Goal: Task Accomplishment & Management: Complete application form

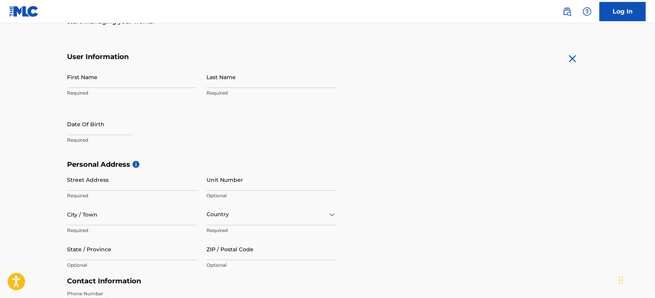
click at [112, 129] on input "text" at bounding box center [100, 124] width 66 height 22
select select "7"
select select "2025"
click at [117, 83] on input "First Name" at bounding box center [132, 77] width 130 height 22
type input "Jofrank"
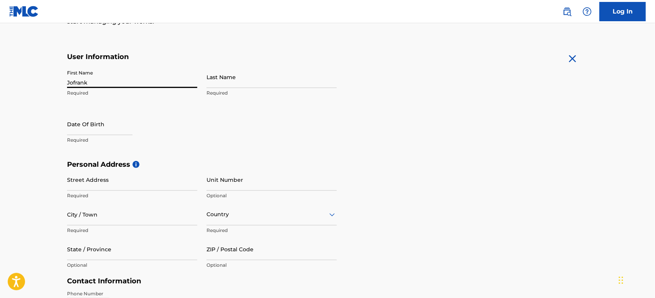
type input "[PERSON_NAME]"
type input "[STREET_ADDRESS][PERSON_NAME],"
type input "[GEOGRAPHIC_DATA], [GEOGRAPHIC_DATA]"
type input "[GEOGRAPHIC_DATA]"
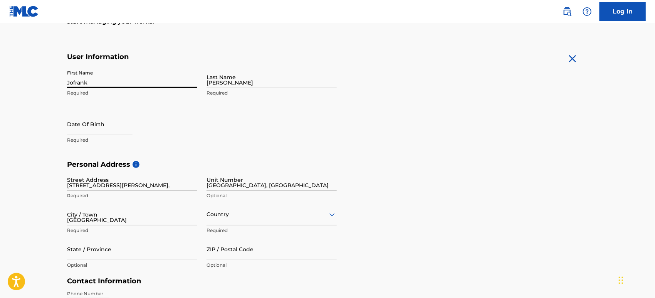
type input "[GEOGRAPHIC_DATA]"
type input "[US_STATE]"
type input "33991"
type input "3477448907"
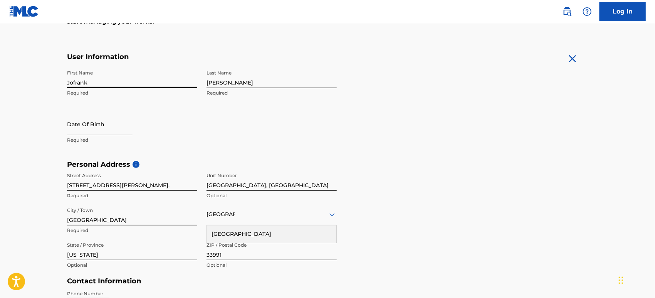
click at [91, 130] on input "text" at bounding box center [100, 124] width 66 height 22
select select "7"
select select "2025"
click at [164, 125] on div "Date Of Birth Required" at bounding box center [132, 130] width 130 height 35
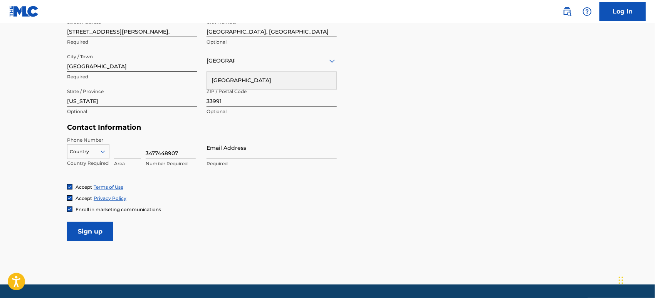
scroll to position [300, 0]
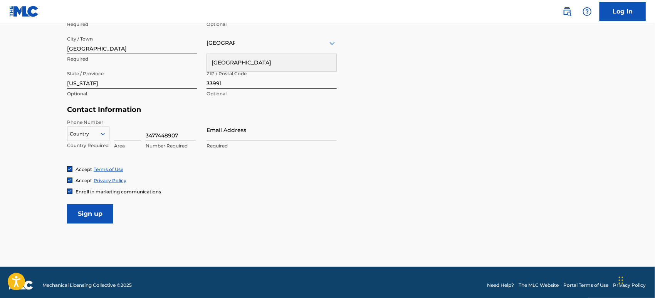
click at [100, 136] on icon at bounding box center [102, 133] width 7 height 7
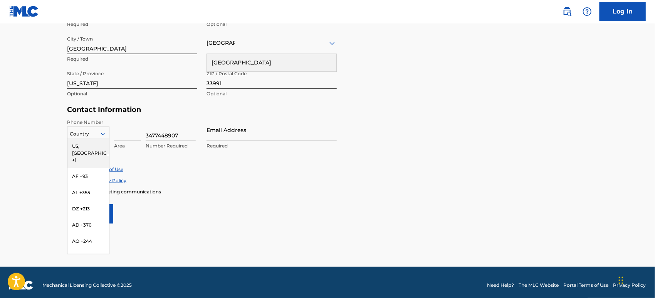
click at [92, 145] on div "US, [GEOGRAPHIC_DATA] +1" at bounding box center [88, 153] width 42 height 30
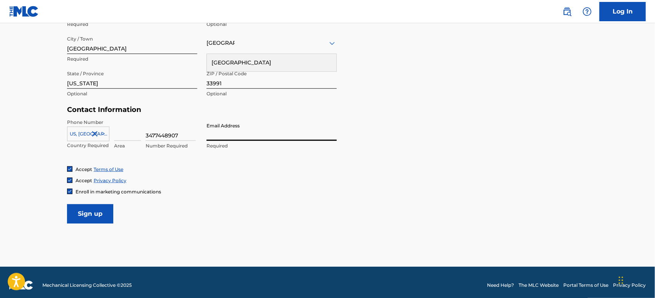
click at [211, 139] on input "Email Address" at bounding box center [272, 130] width 130 height 22
paste input "[EMAIL_ADDRESS][DOMAIN_NAME]"
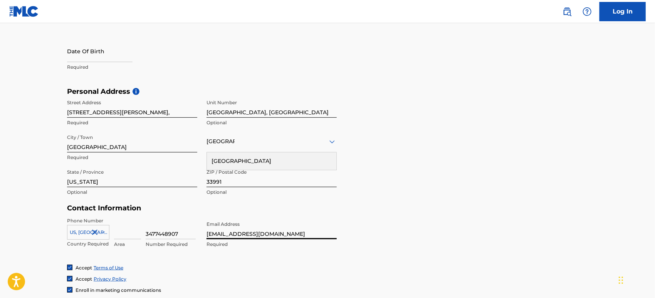
scroll to position [214, 0]
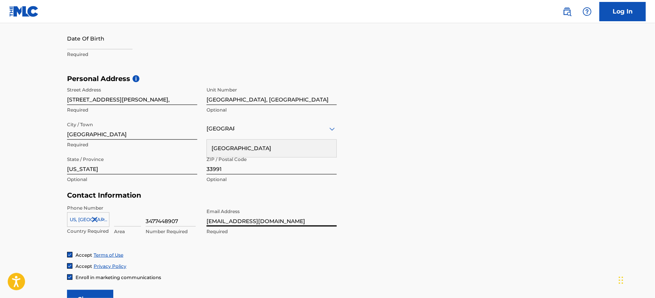
type input "[EMAIL_ADDRESS][DOMAIN_NAME]"
click at [99, 37] on input "text" at bounding box center [100, 38] width 66 height 22
select select "7"
select select "2025"
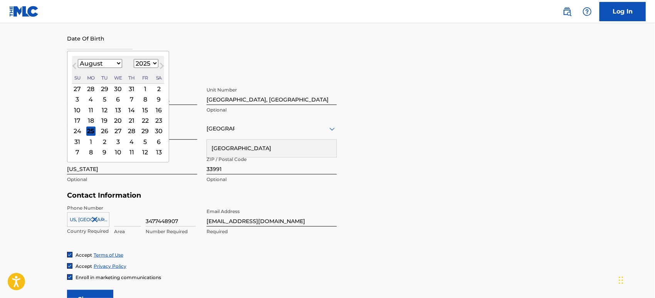
click at [147, 64] on select "1899 1900 1901 1902 1903 1904 1905 1906 1907 1908 1909 1910 1911 1912 1913 1914…" at bounding box center [146, 63] width 25 height 9
